Goal: Information Seeking & Learning: Learn about a topic

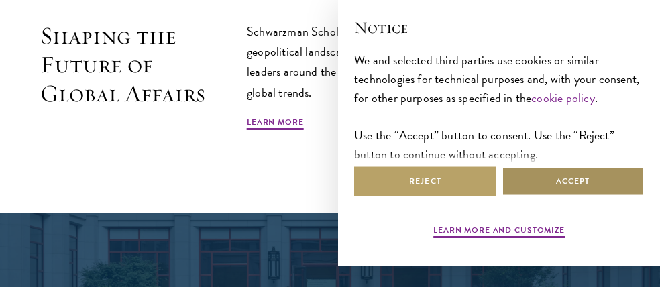
click at [557, 196] on button "Accept" at bounding box center [573, 181] width 142 height 30
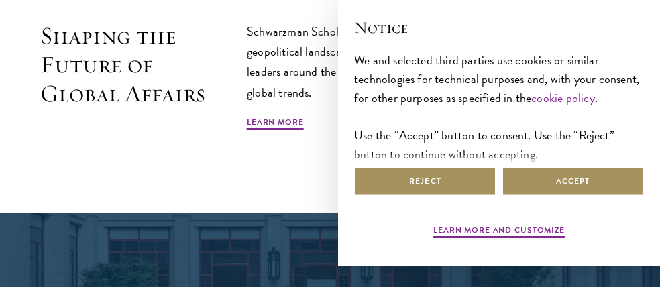
scroll to position [53, 0]
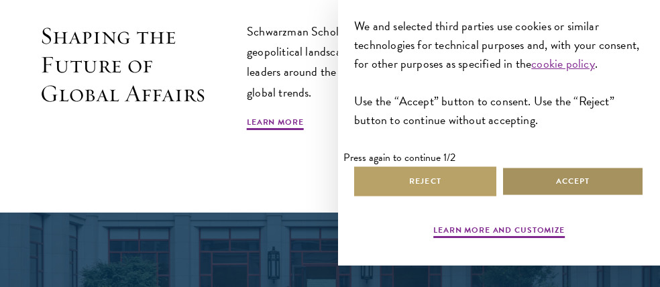
click at [565, 187] on button "Accept" at bounding box center [573, 181] width 142 height 30
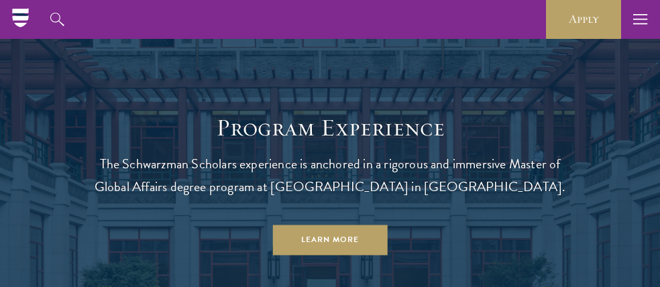
scroll to position [905, 0]
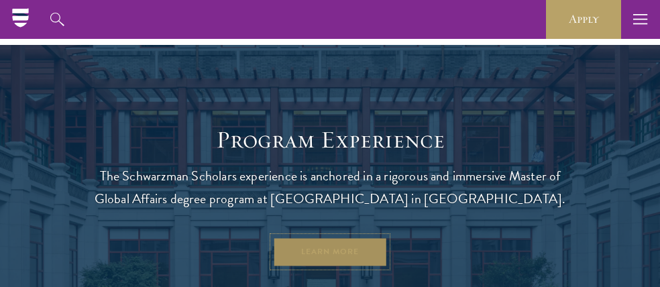
click at [335, 251] on link "Learn More" at bounding box center [330, 252] width 115 height 30
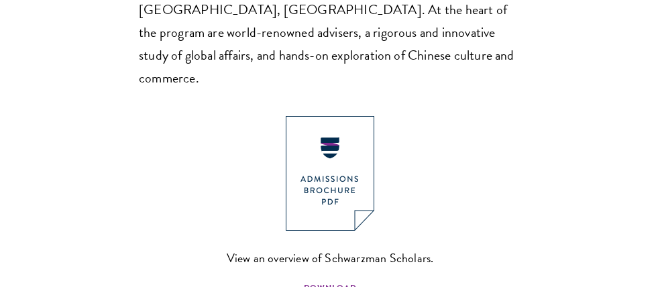
scroll to position [1006, 0]
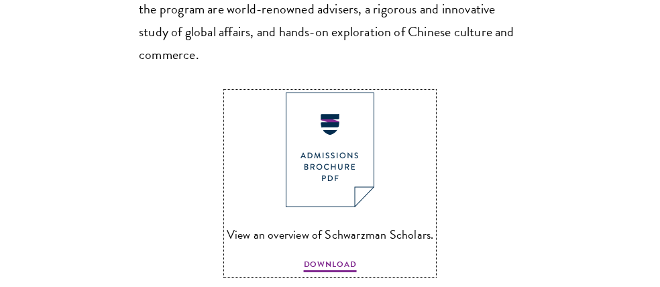
click at [326, 167] on img at bounding box center [330, 150] width 89 height 115
